Goal: Check status: Check status

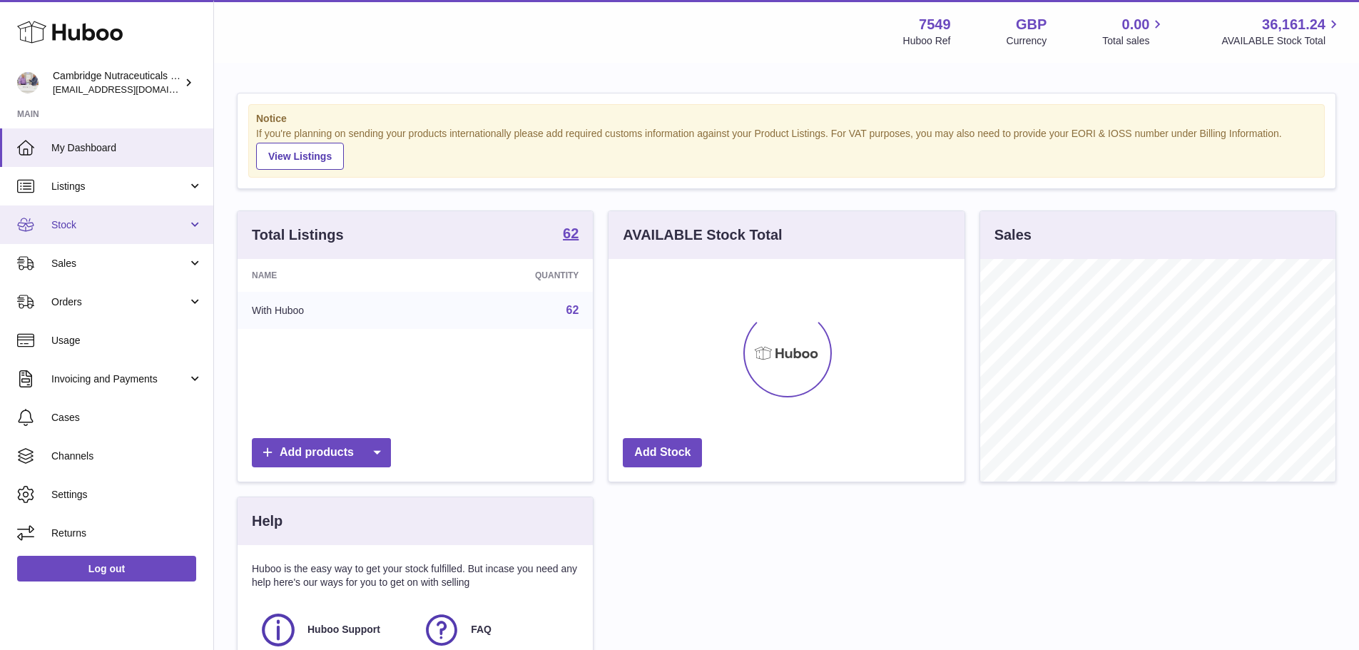
scroll to position [223, 356]
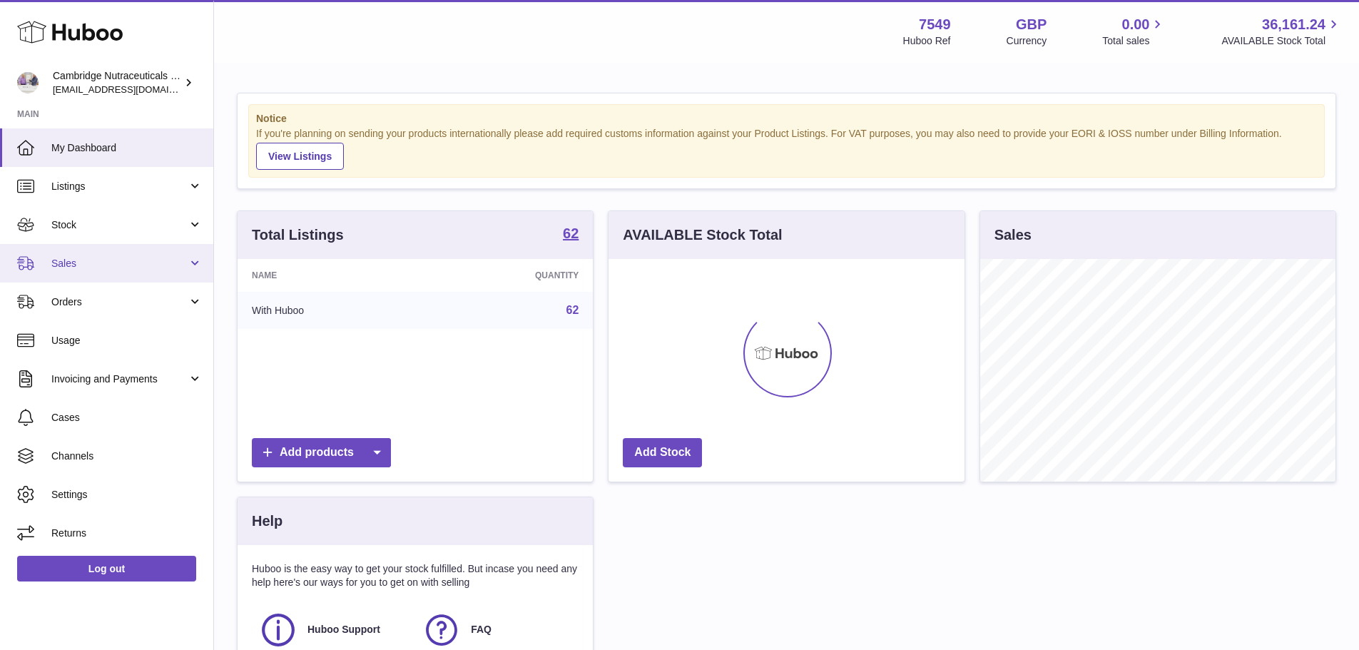
click at [75, 265] on span "Sales" at bounding box center [119, 264] width 136 height 14
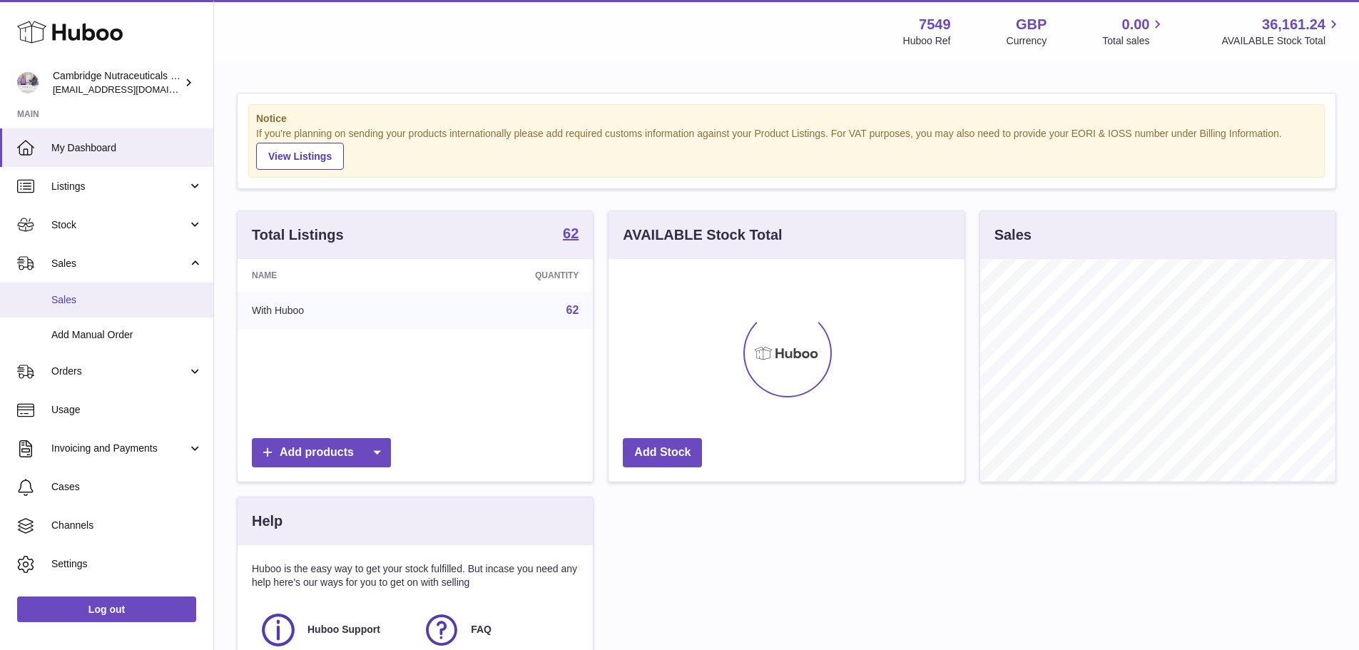
click at [76, 303] on span "Sales" at bounding box center [126, 300] width 151 height 14
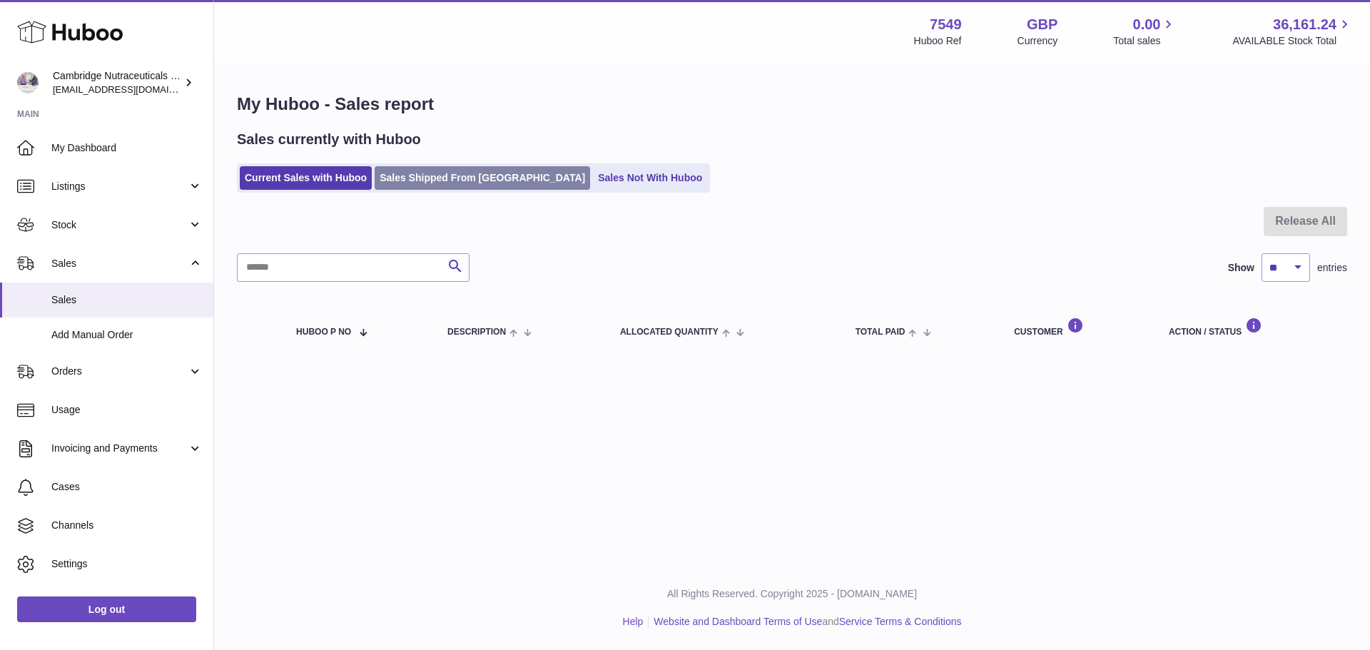
click at [466, 177] on link "Sales Shipped From Huboo" at bounding box center [482, 178] width 215 height 24
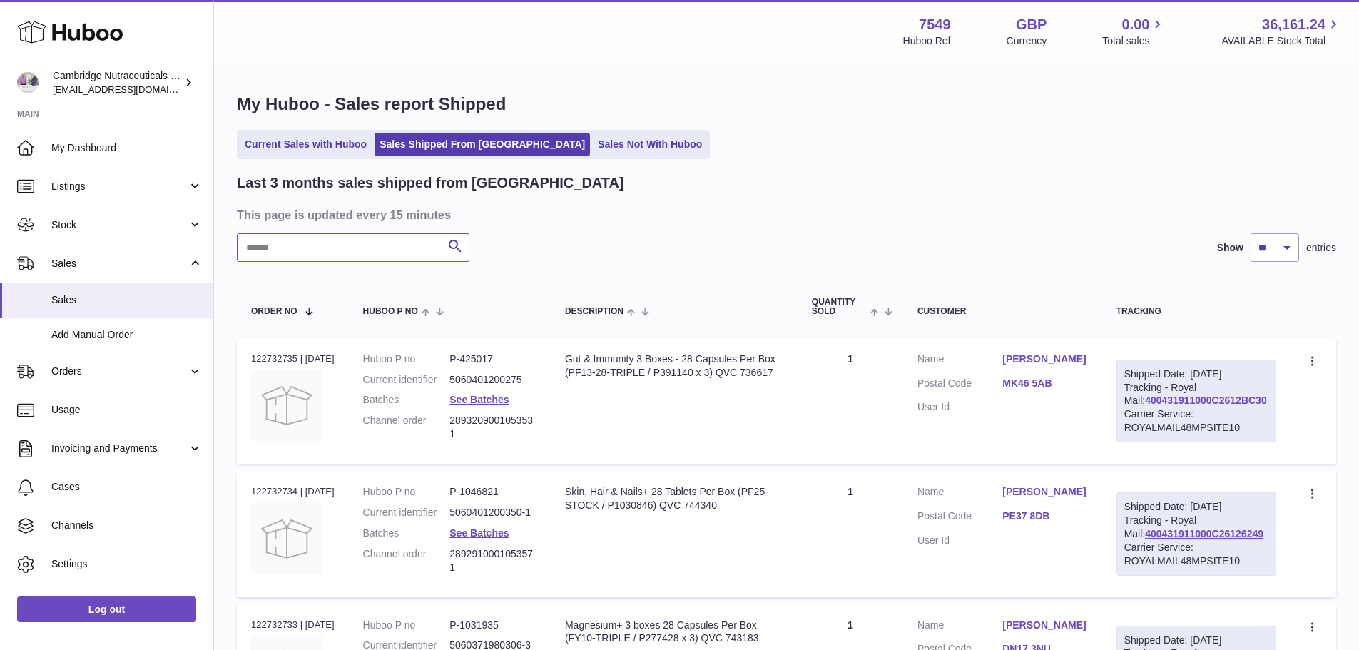
click at [302, 244] on input "text" at bounding box center [353, 247] width 233 height 29
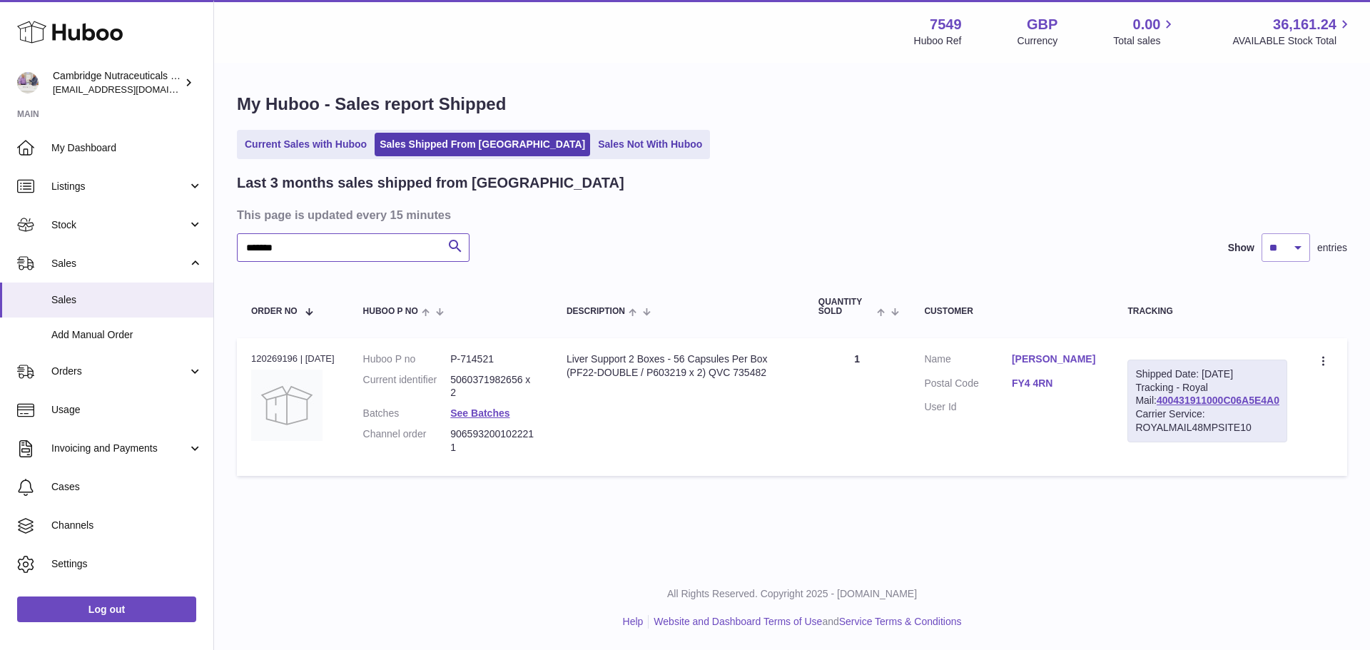
type input "*******"
click at [1060, 364] on link "JAQUELINE NUTTALL" at bounding box center [1055, 359] width 87 height 14
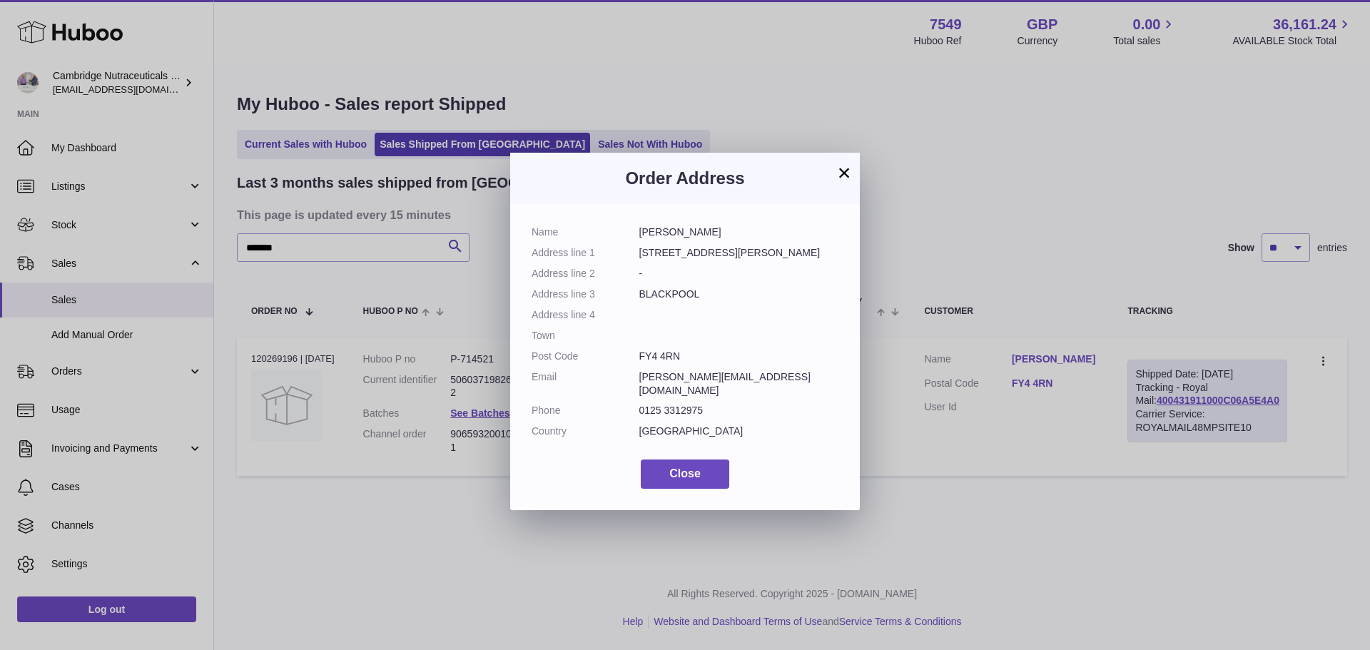
click at [848, 168] on button "×" at bounding box center [843, 172] width 17 height 17
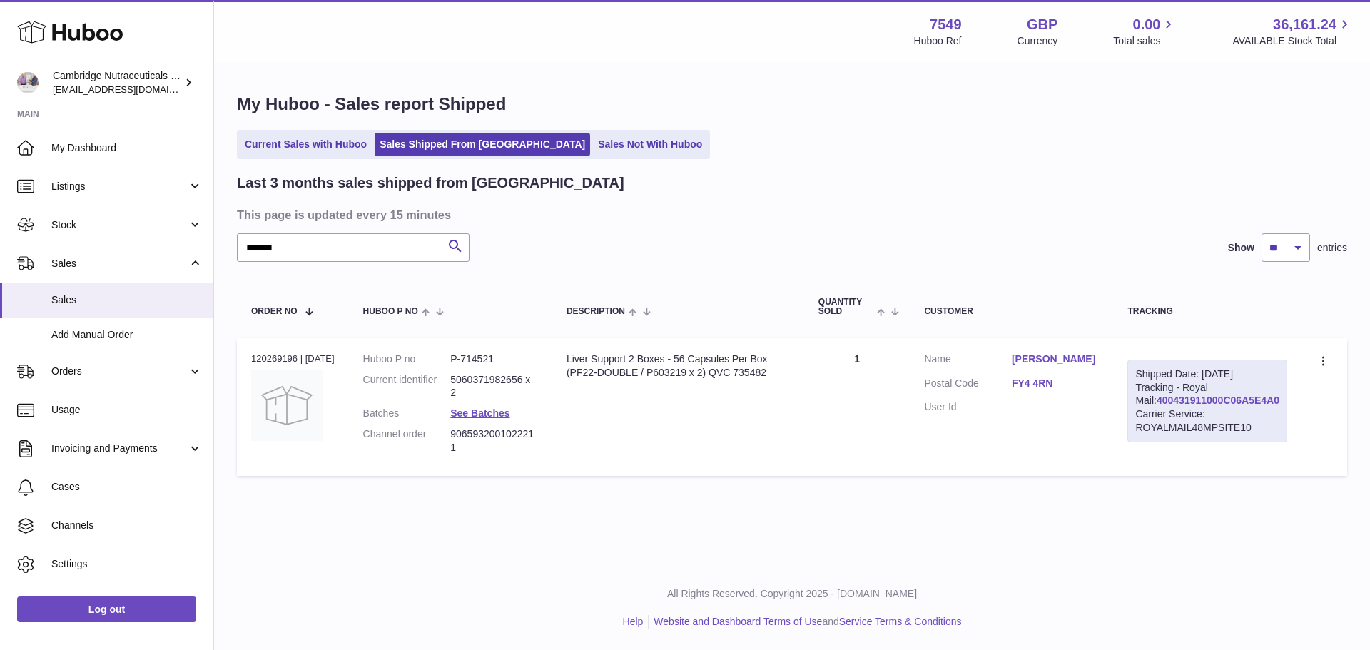
click at [265, 354] on div "Order no 120269196 | 2nd Jul" at bounding box center [292, 358] width 83 height 13
copy div "120269196"
